Goal: Navigation & Orientation: Find specific page/section

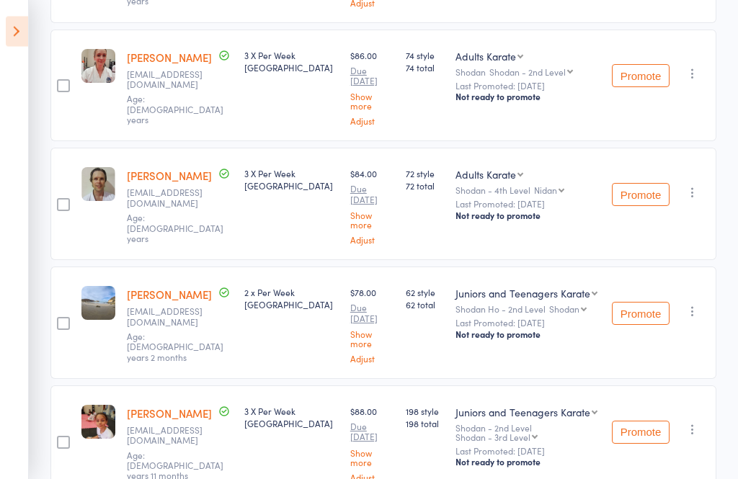
scroll to position [545, 0]
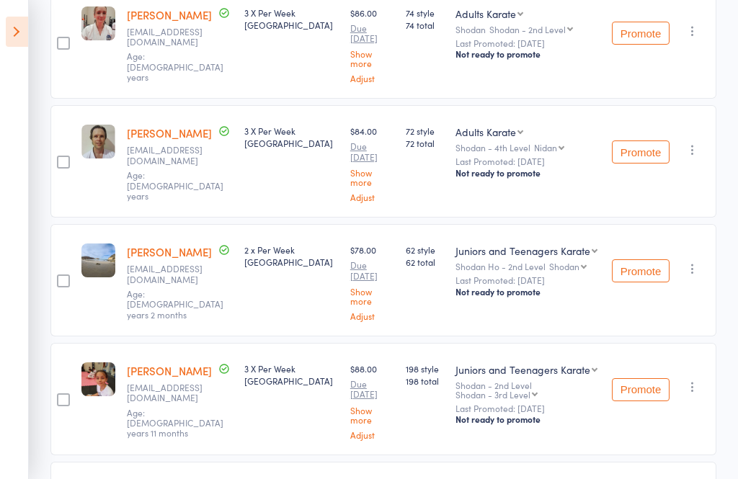
click at [17, 27] on icon at bounding box center [17, 32] width 22 height 30
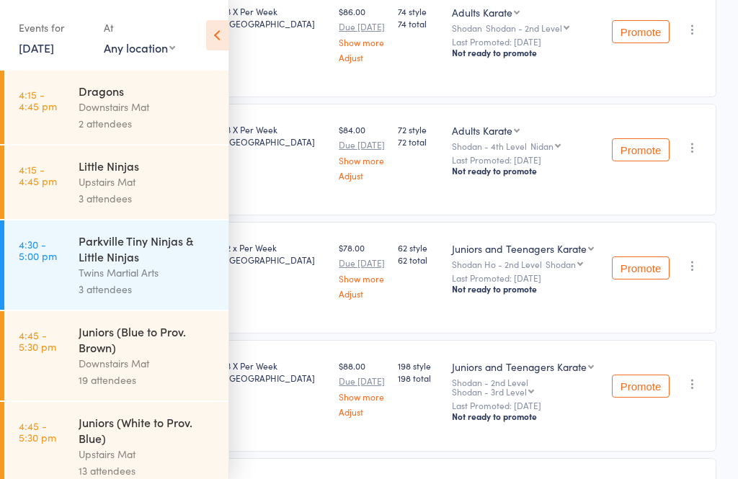
click at [128, 105] on div "Downstairs Mat" at bounding box center [148, 107] width 138 height 17
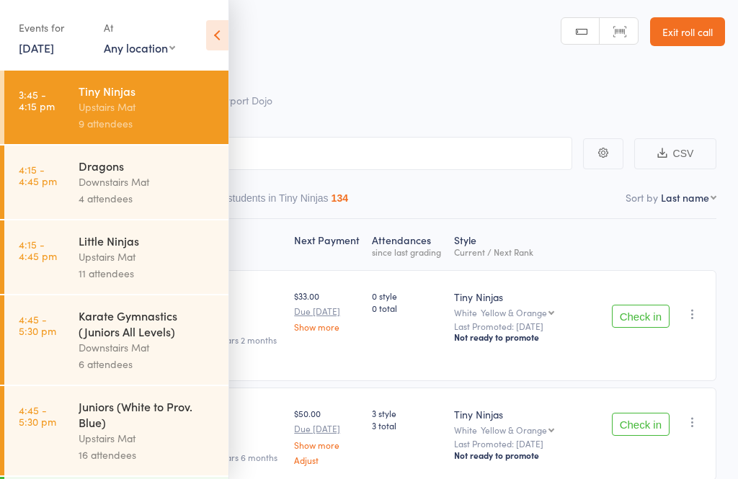
click at [215, 37] on icon at bounding box center [217, 35] width 22 height 30
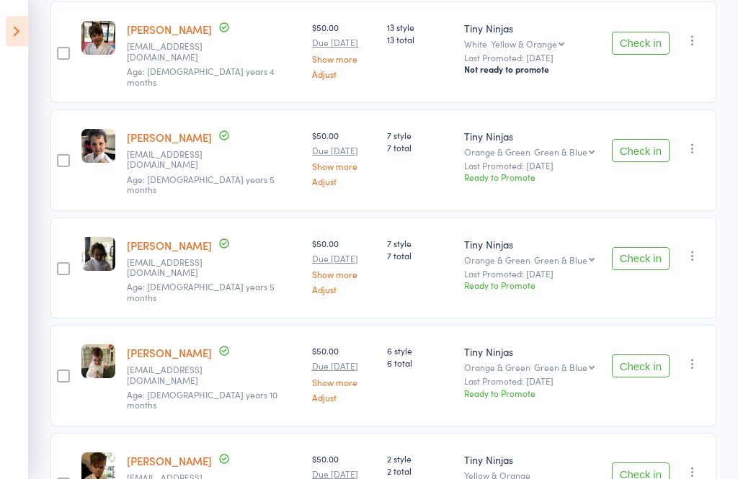
scroll to position [717, 0]
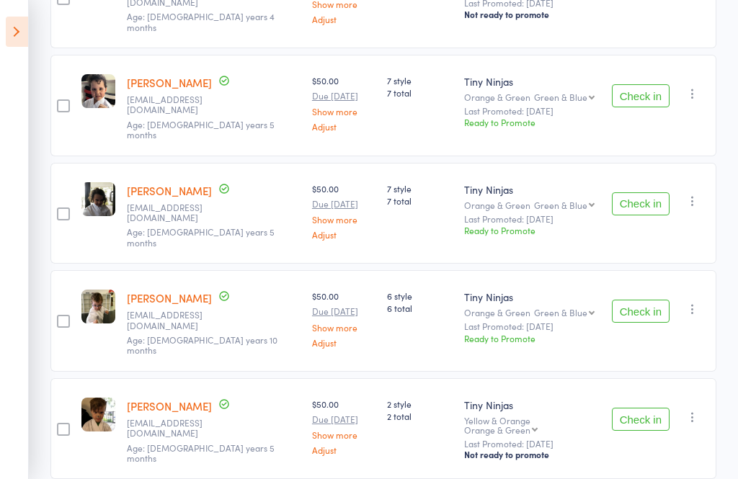
click at [16, 38] on icon at bounding box center [17, 32] width 22 height 30
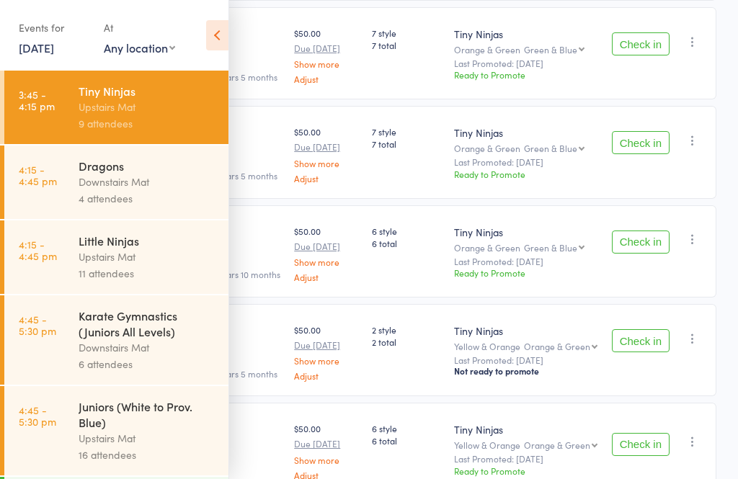
click at [159, 257] on div "Upstairs Mat" at bounding box center [148, 257] width 138 height 17
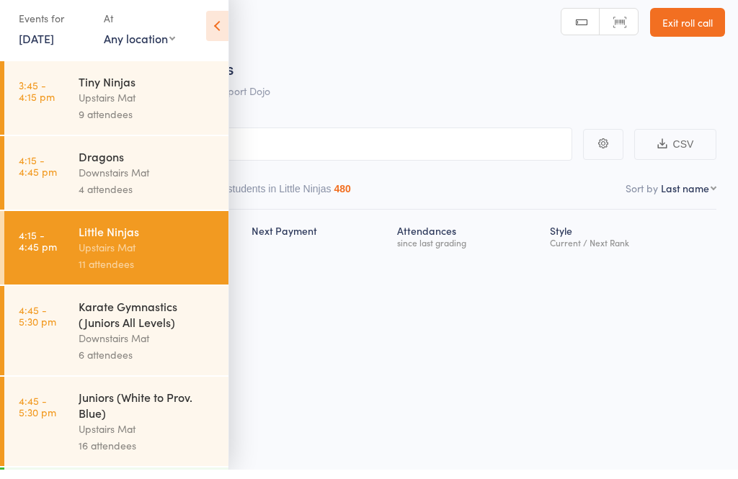
scroll to position [10, 0]
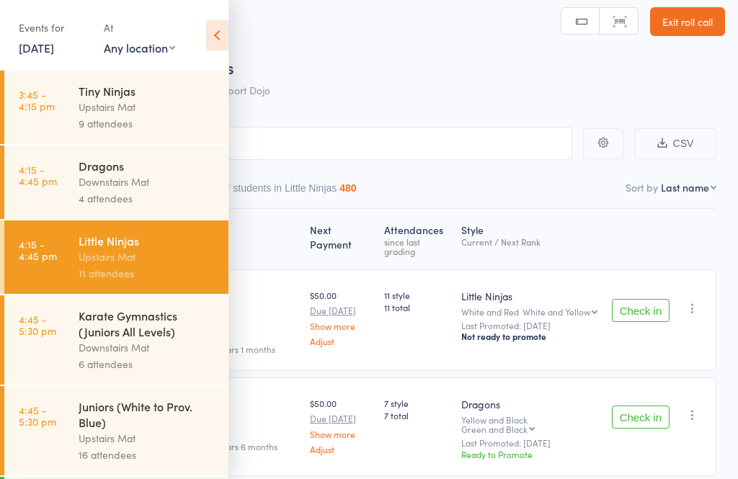
click at [207, 33] on icon at bounding box center [217, 35] width 22 height 30
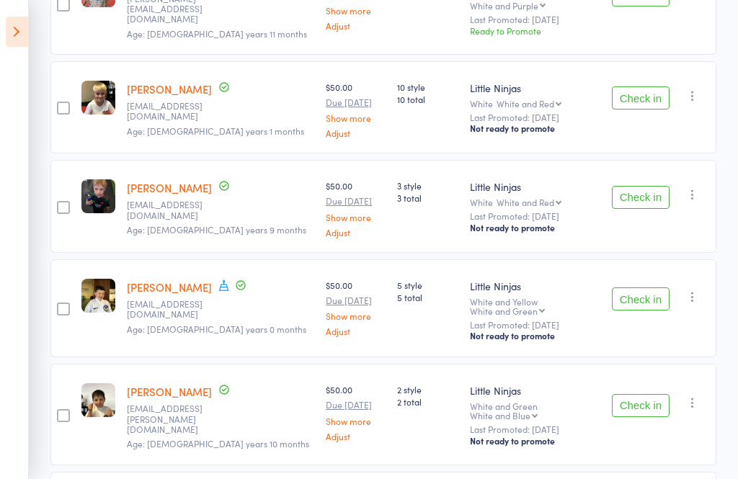
scroll to position [899, 0]
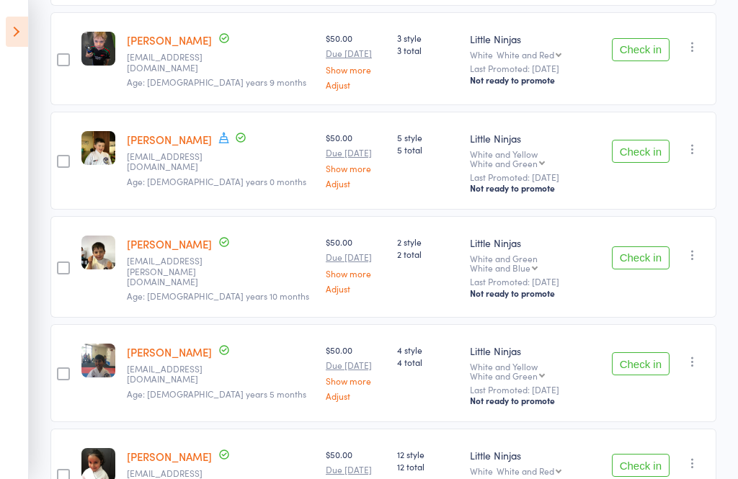
click at [14, 37] on icon at bounding box center [17, 32] width 22 height 30
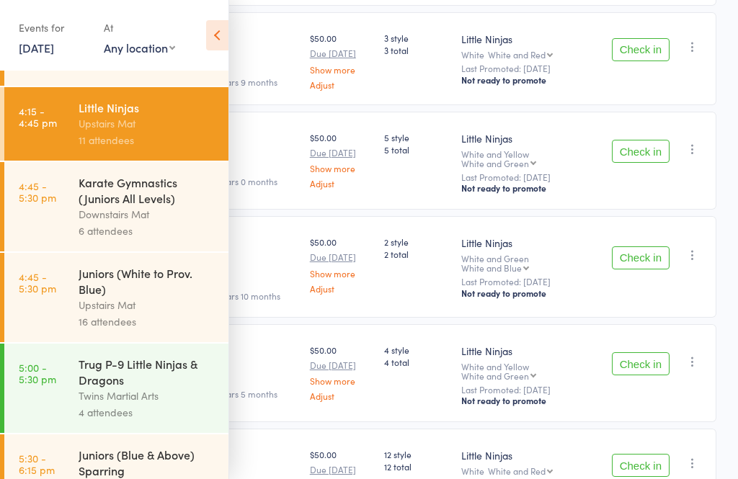
scroll to position [141, 0]
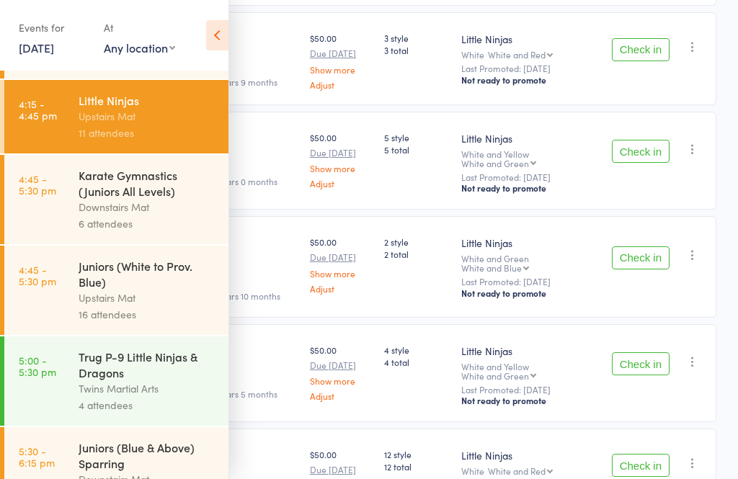
click at [154, 306] on div "Upstairs Mat" at bounding box center [148, 298] width 138 height 17
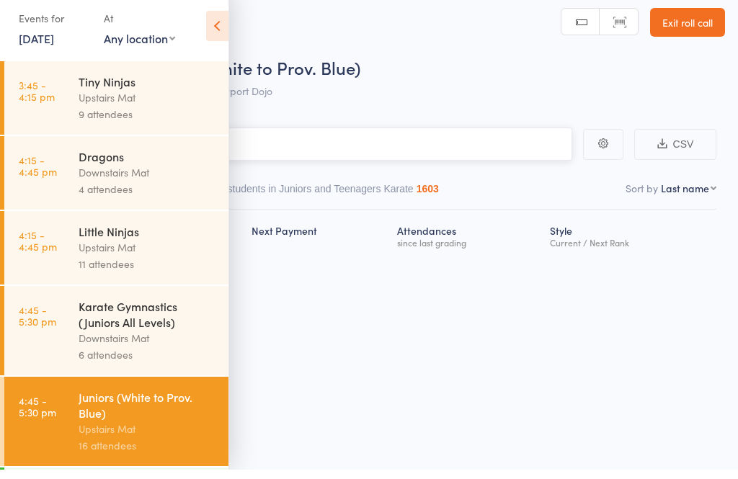
scroll to position [10, 0]
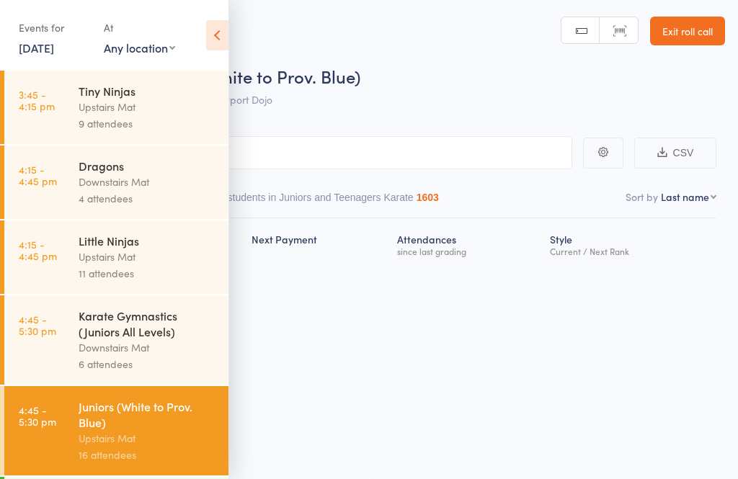
click at [223, 29] on icon at bounding box center [217, 35] width 22 height 30
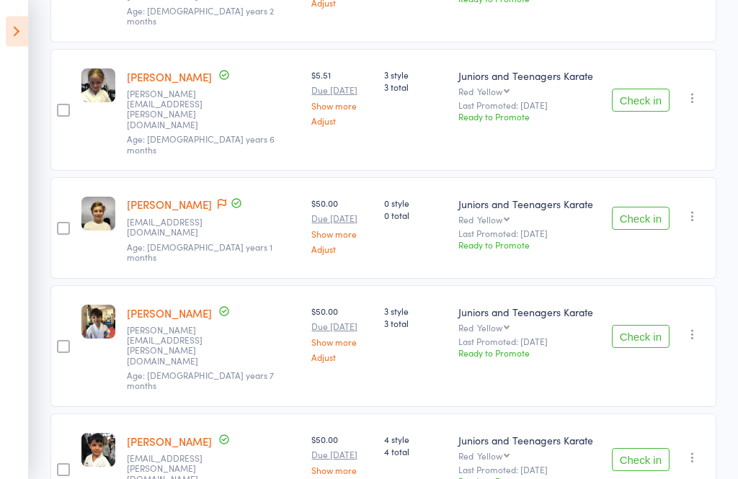
scroll to position [1396, 0]
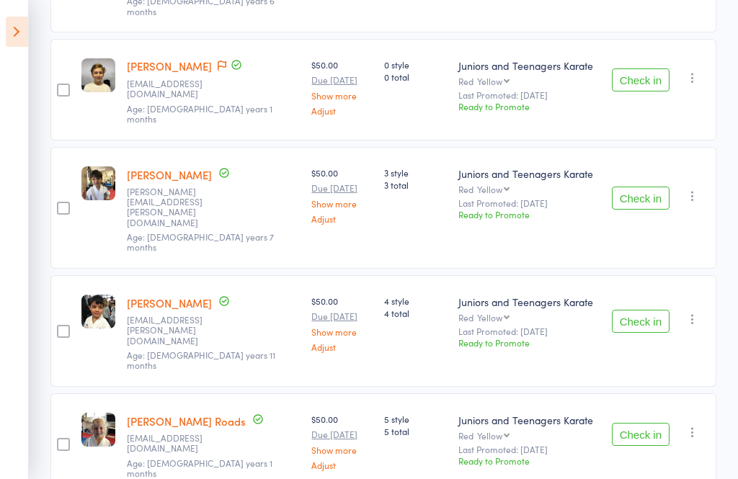
click at [24, 35] on icon at bounding box center [17, 32] width 22 height 30
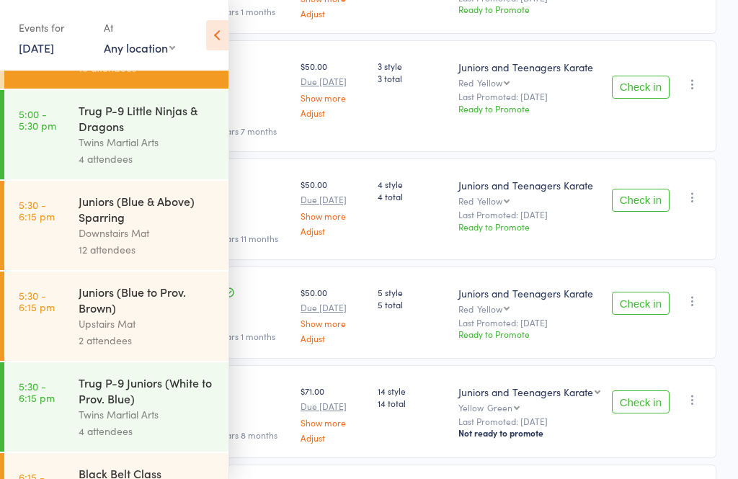
scroll to position [391, 0]
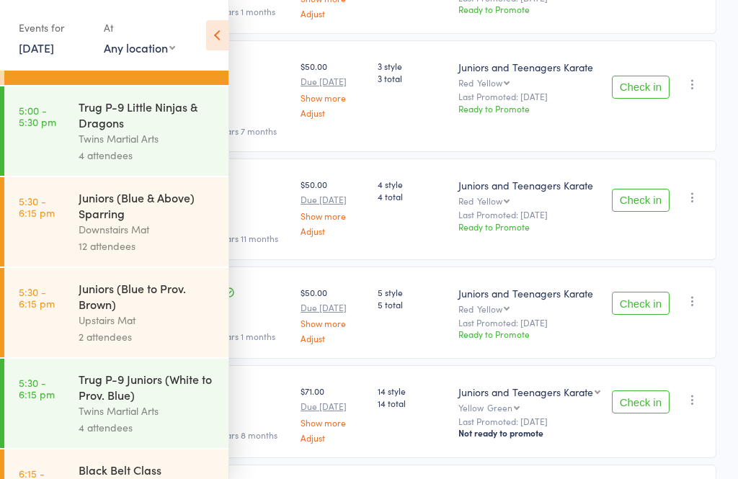
click at [139, 238] on div "Downstairs Mat" at bounding box center [148, 229] width 138 height 17
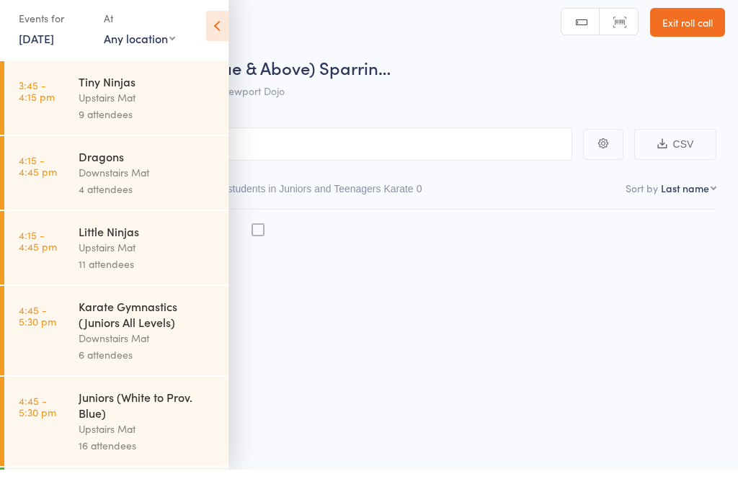
scroll to position [10, 0]
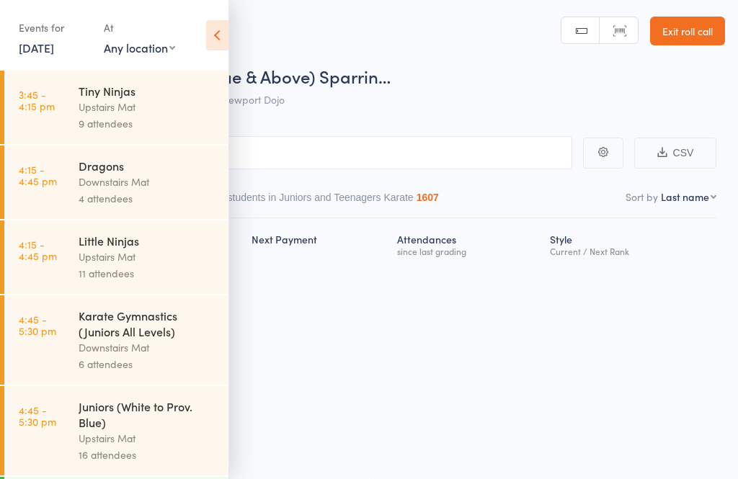
click at [223, 28] on icon at bounding box center [217, 35] width 22 height 30
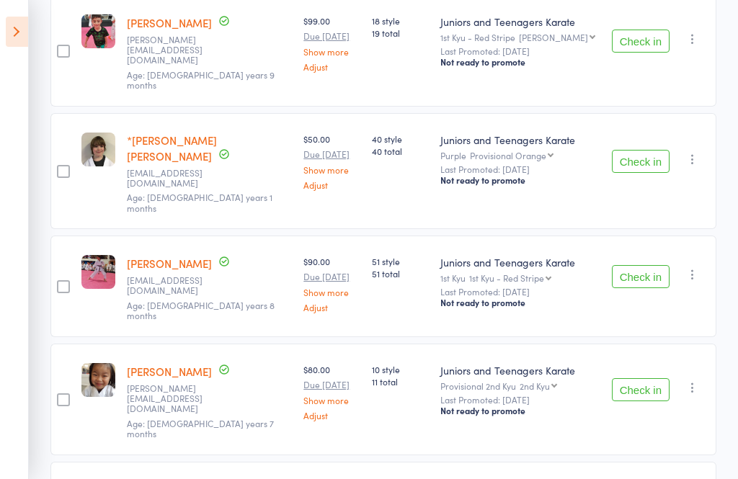
scroll to position [998, 0]
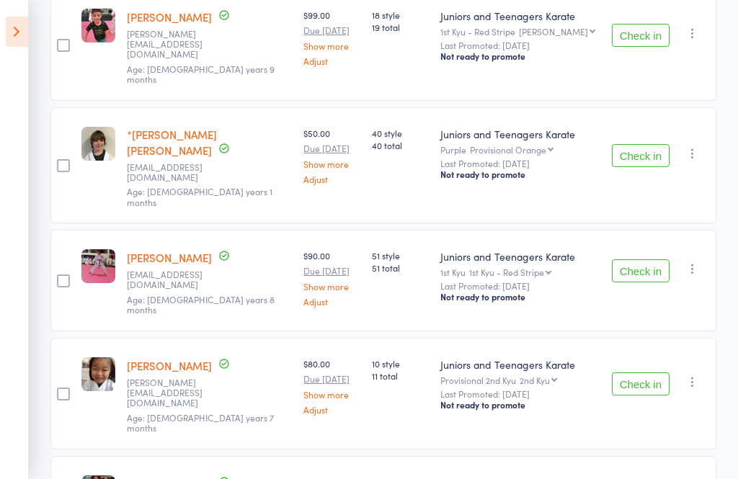
click at [10, 32] on icon at bounding box center [17, 32] width 22 height 30
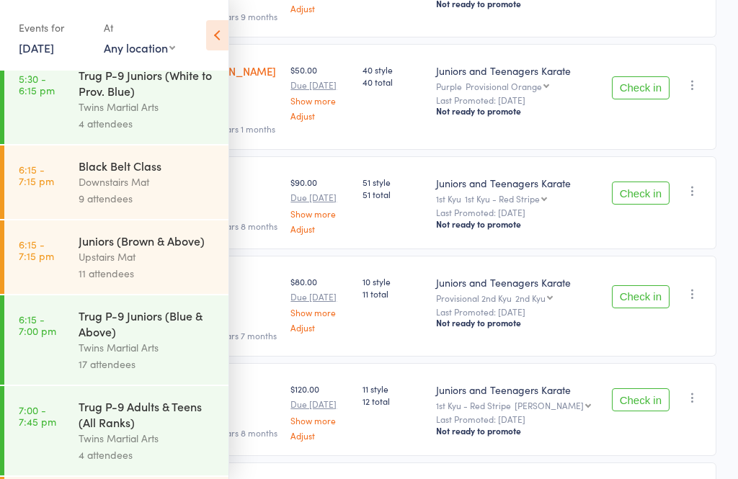
scroll to position [693, 0]
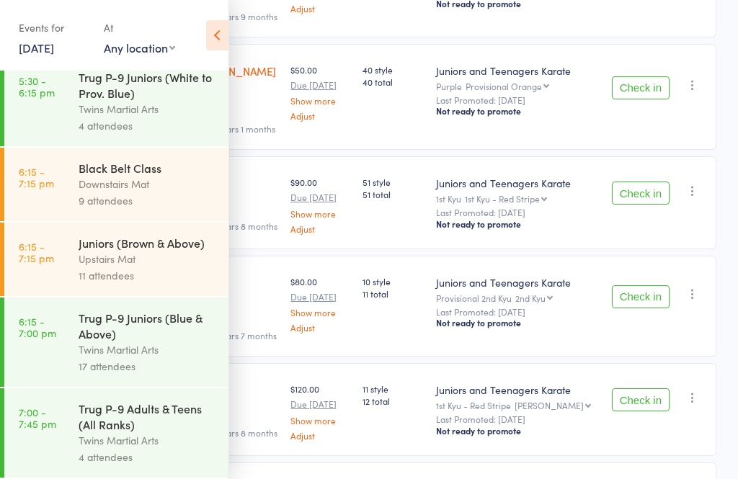
click at [163, 267] on div "Upstairs Mat" at bounding box center [148, 259] width 138 height 17
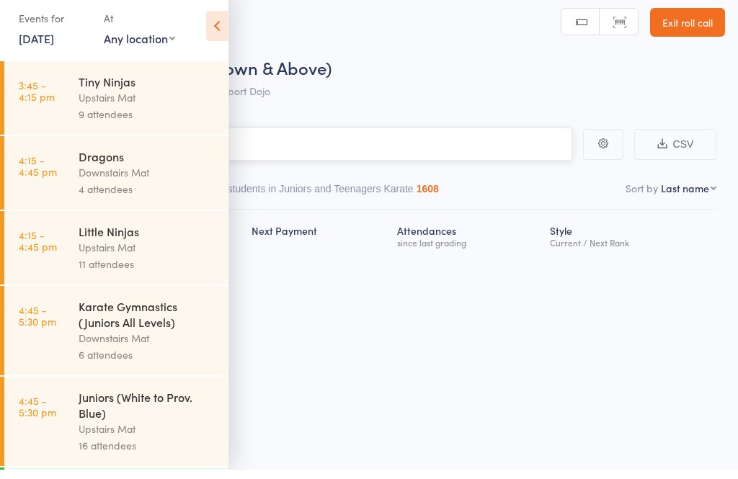
scroll to position [10, 0]
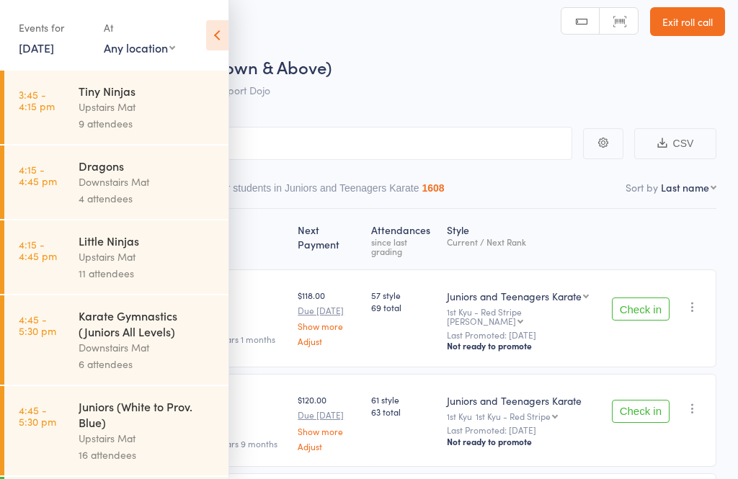
click at [210, 35] on icon at bounding box center [217, 35] width 22 height 30
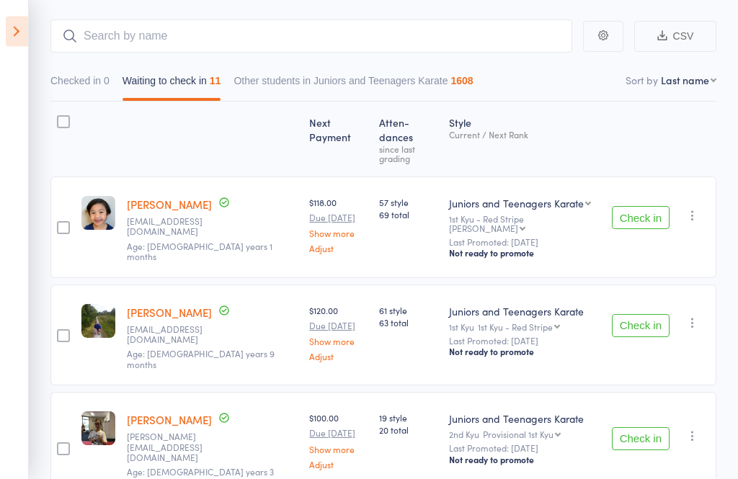
scroll to position [0, 0]
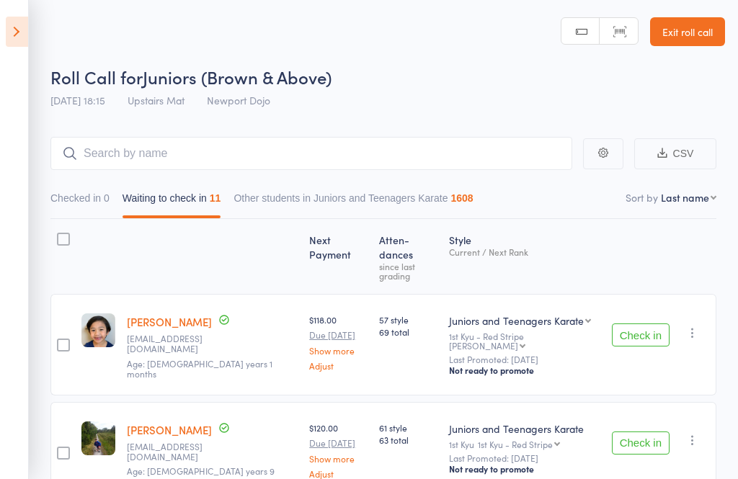
click at [19, 22] on icon at bounding box center [17, 32] width 22 height 30
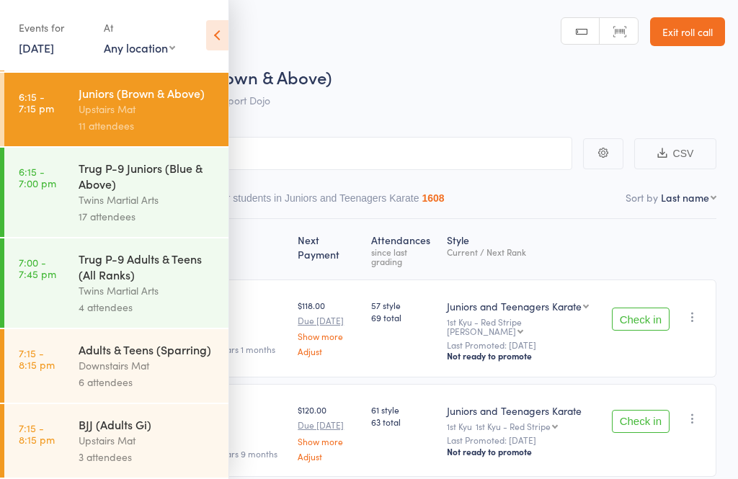
scroll to position [876, 0]
click at [90, 363] on div "Downstairs Mat" at bounding box center [148, 365] width 138 height 17
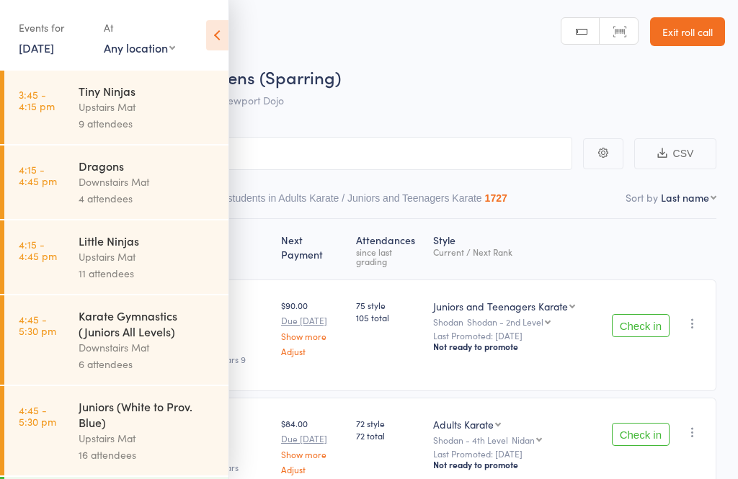
click at [226, 38] on icon at bounding box center [217, 35] width 22 height 30
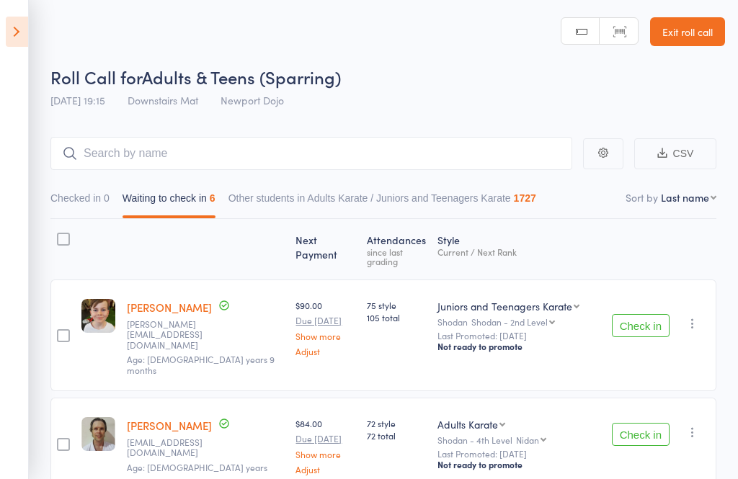
click at [10, 29] on icon at bounding box center [17, 32] width 22 height 30
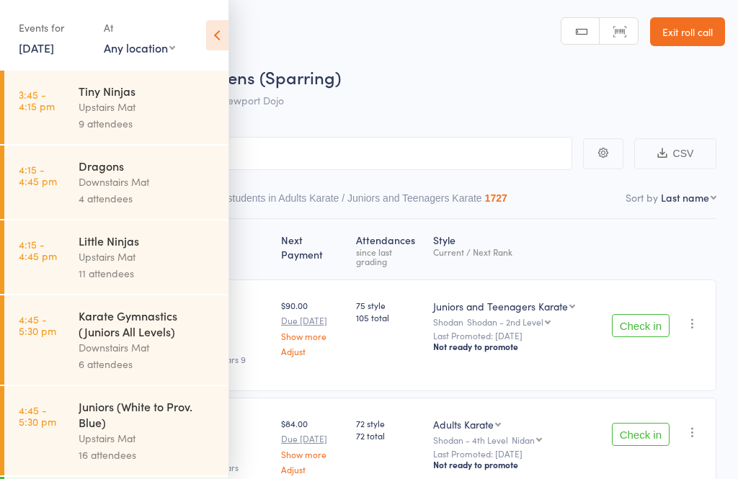
click at [90, 91] on div "Tiny Ninjas" at bounding box center [148, 91] width 138 height 16
